Goal: Transaction & Acquisition: Subscribe to service/newsletter

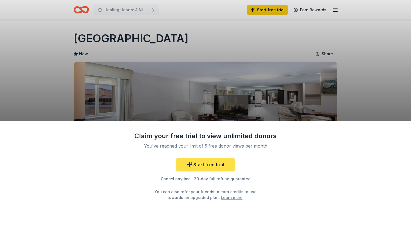
click at [211, 165] on link "Start free trial" at bounding box center [205, 164] width 59 height 13
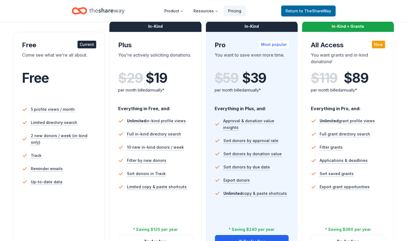
scroll to position [138, 0]
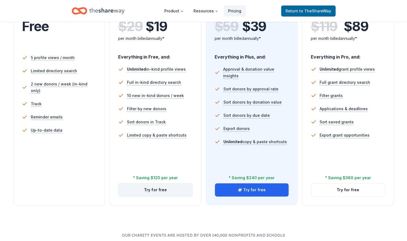
click at [147, 191] on button "Try for free" at bounding box center [155, 189] width 74 height 13
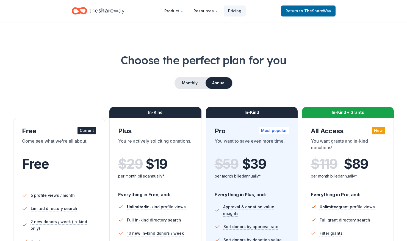
scroll to position [137, 0]
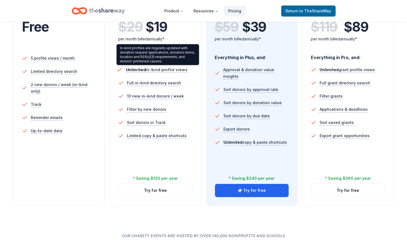
click at [165, 70] on span "Unlimited in-kind profile views" at bounding box center [157, 69] width 62 height 5
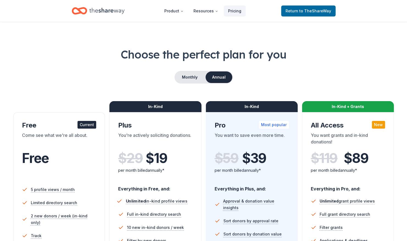
scroll to position [0, 0]
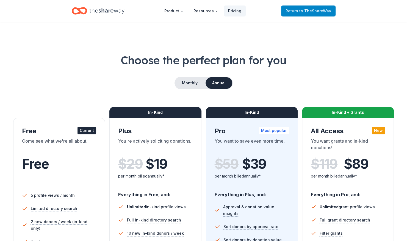
click at [307, 9] on span "to TheShareWay" at bounding box center [315, 11] width 32 height 5
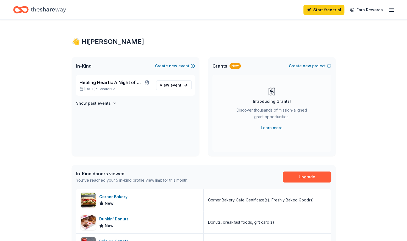
click at [42, 8] on icon "Home" at bounding box center [48, 9] width 35 height 11
click at [391, 10] on icon "button" at bounding box center [391, 10] width 7 height 7
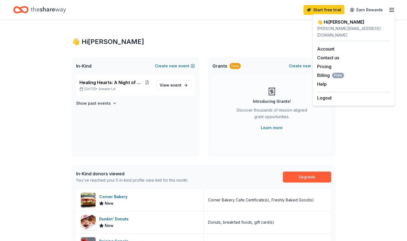
click at [391, 10] on icon "button" at bounding box center [391, 10] width 7 height 7
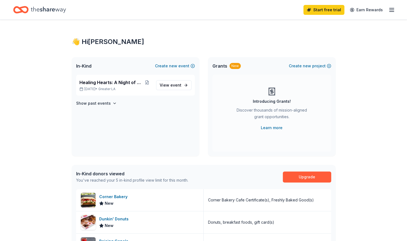
click at [50, 7] on icon "Home" at bounding box center [48, 9] width 35 height 11
click at [391, 10] on line "button" at bounding box center [391, 10] width 4 height 0
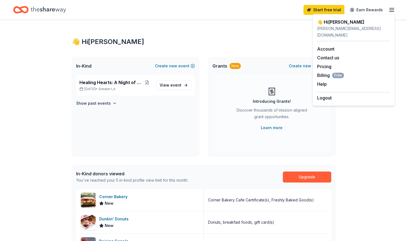
click at [394, 9] on icon "button" at bounding box center [391, 10] width 7 height 7
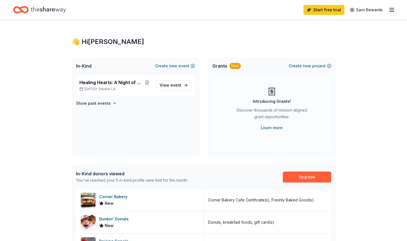
click at [27, 8] on icon "Home" at bounding box center [23, 9] width 9 height 5
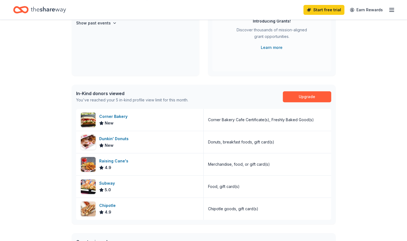
scroll to position [81, 0]
